Goal: Find specific page/section: Find specific page/section

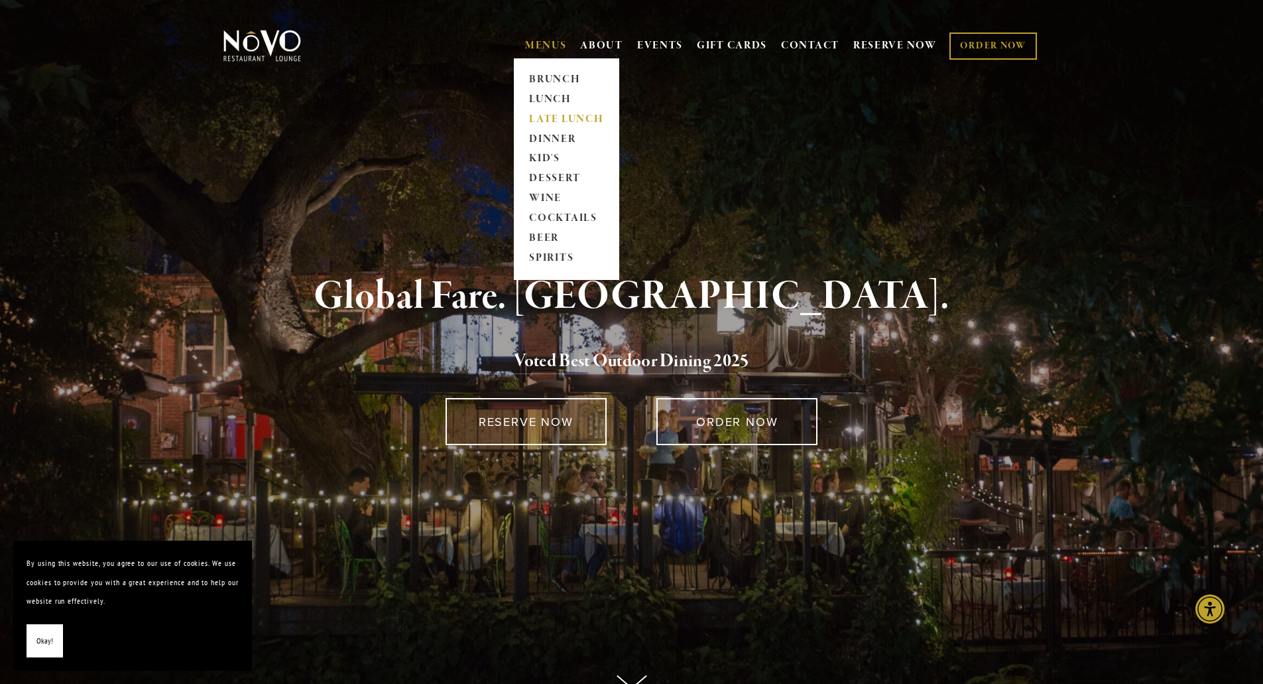
click at [543, 115] on link "LATE LUNCH" at bounding box center [566, 119] width 83 height 20
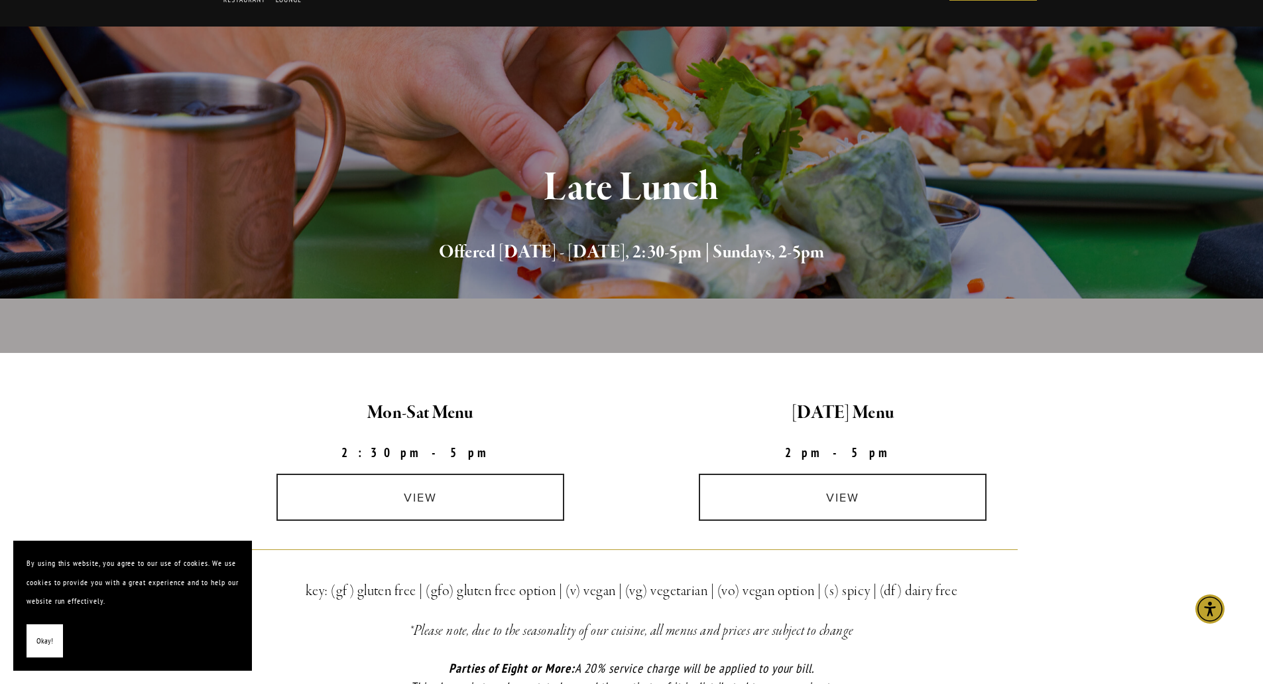
scroll to position [133, 0]
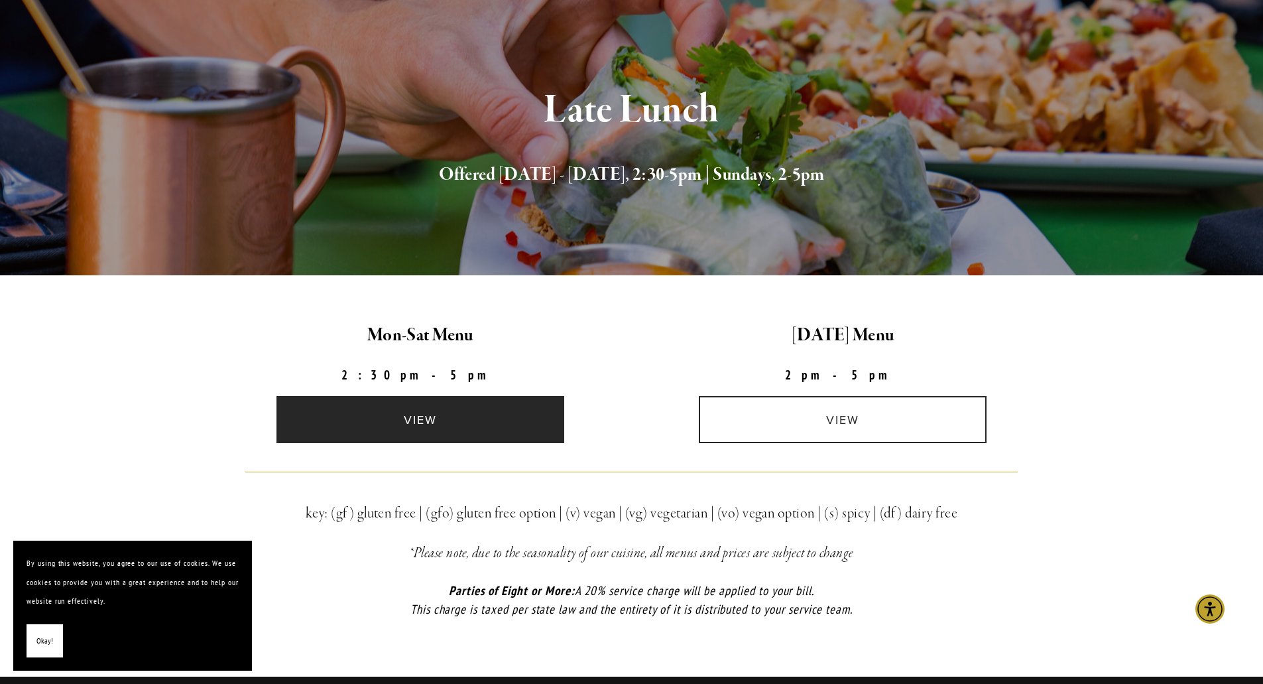
click at [464, 407] on link "view" at bounding box center [421, 419] width 288 height 47
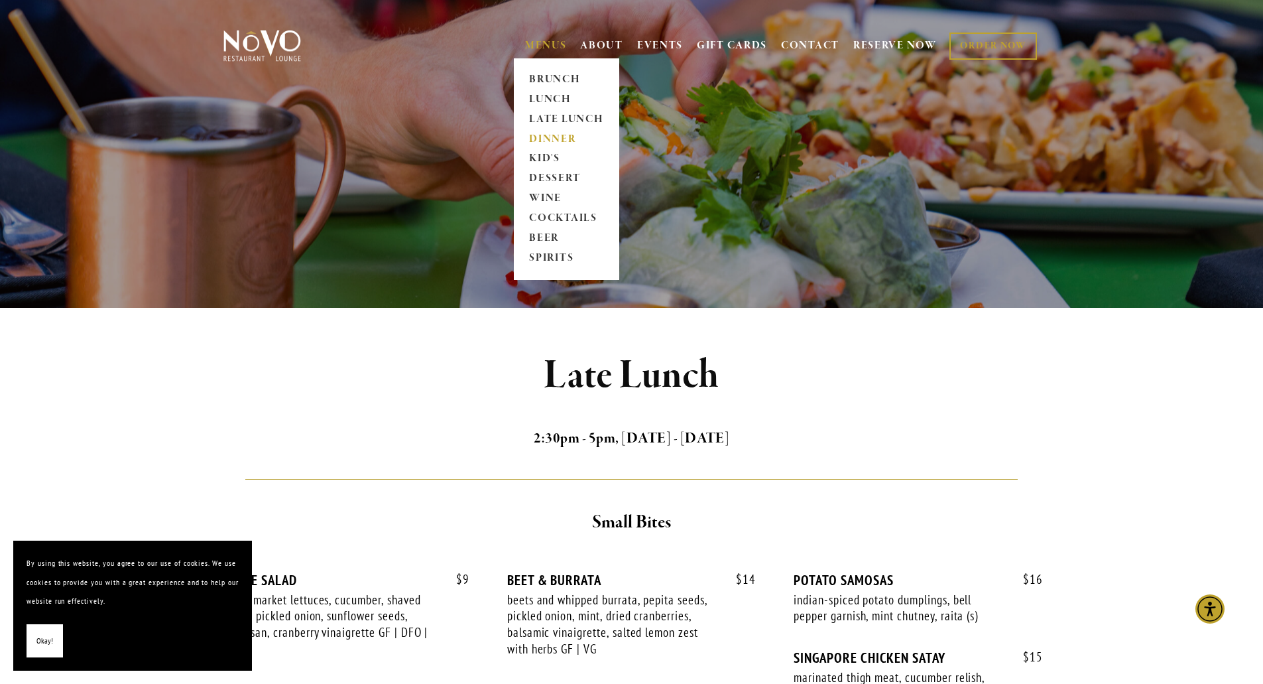
click at [549, 141] on link "DINNER" at bounding box center [566, 139] width 83 height 20
